Goal: Task Accomplishment & Management: Manage account settings

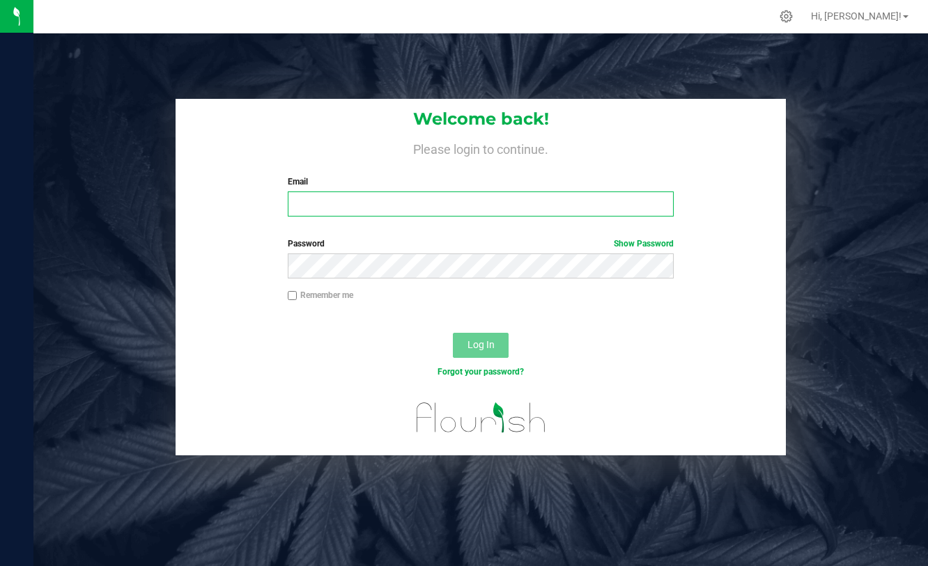
click at [316, 199] on input "Email" at bounding box center [481, 204] width 386 height 25
type input "[EMAIL_ADDRESS][DOMAIN_NAME]"
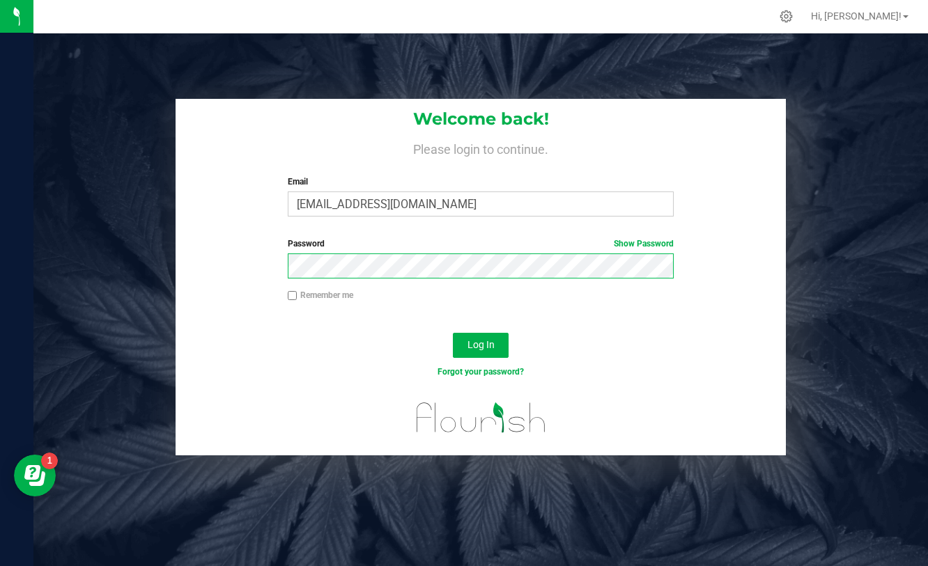
click at [453, 333] on button "Log In" at bounding box center [481, 345] width 56 height 25
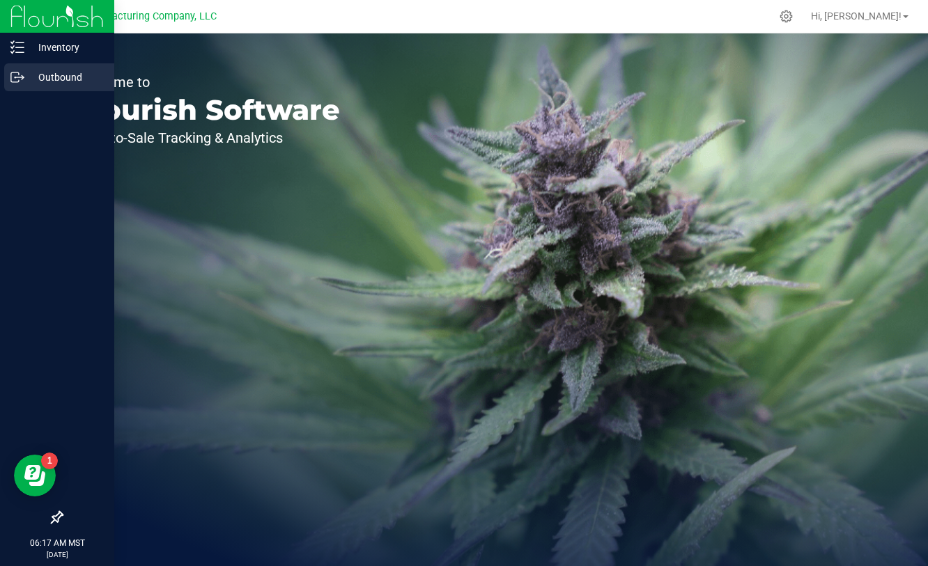
click at [25, 82] on p "Outbound" at bounding box center [66, 77] width 84 height 17
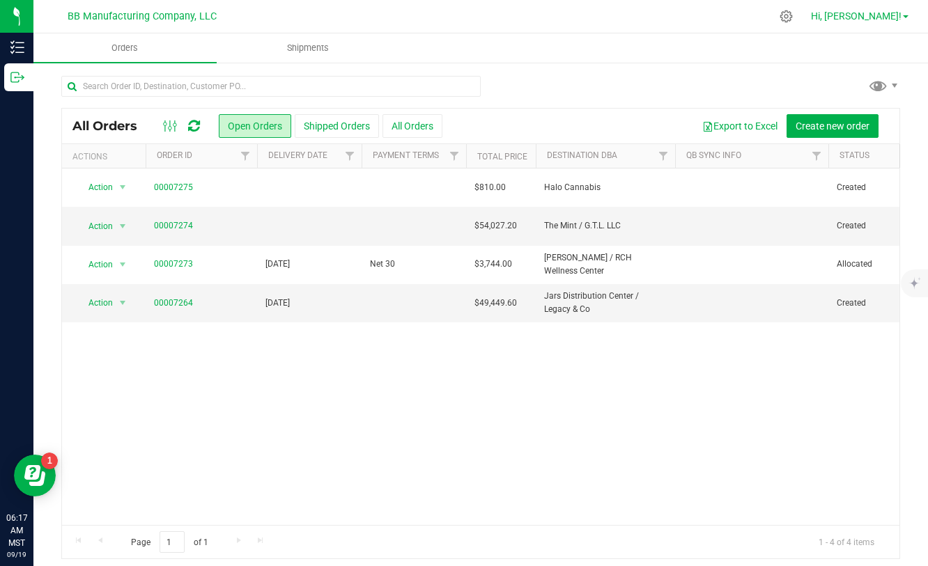
click at [901, 14] on link "Hi, [PERSON_NAME]!" at bounding box center [859, 16] width 109 height 15
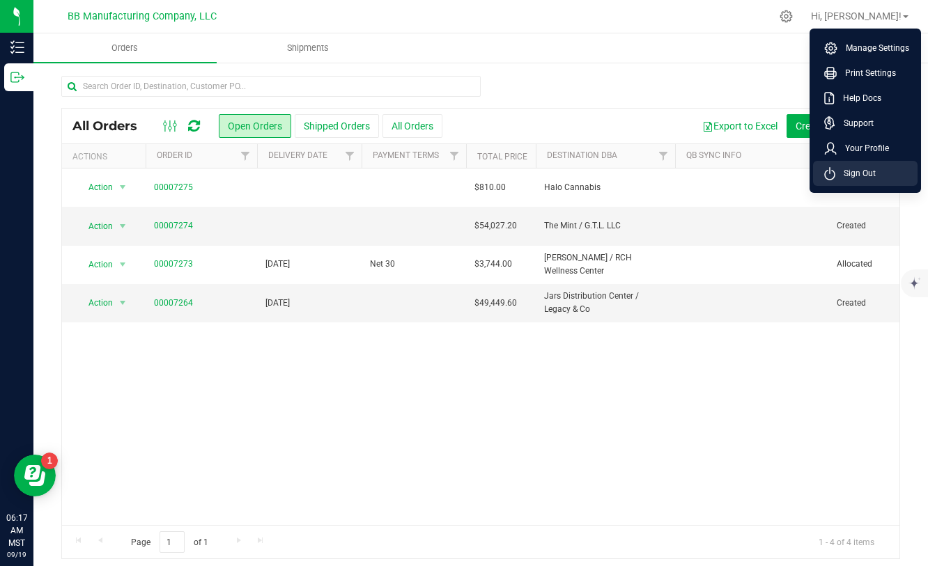
click at [859, 174] on span "Sign Out" at bounding box center [855, 173] width 40 height 14
